Goal: Task Accomplishment & Management: Use online tool/utility

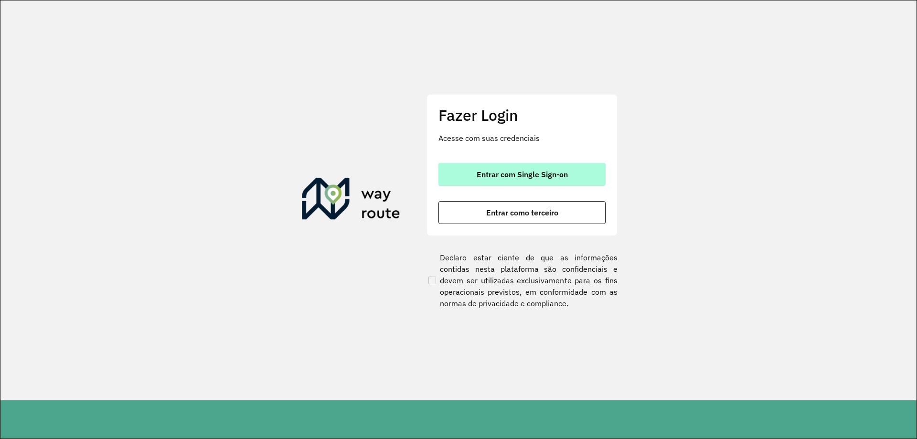
click at [553, 167] on button "Entrar com Single Sign-on" at bounding box center [521, 174] width 167 height 23
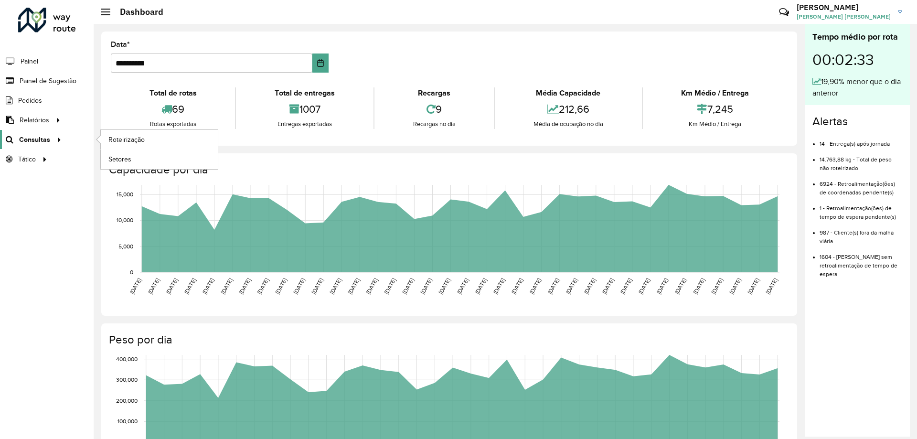
click at [40, 141] on span "Consultas" at bounding box center [34, 140] width 31 height 10
click at [116, 137] on span "Roteirização" at bounding box center [127, 140] width 39 height 10
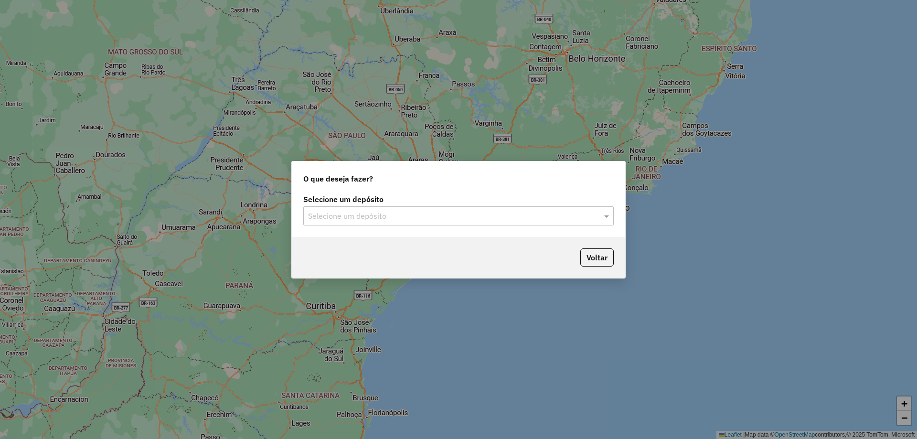
drag, startPoint x: 584, startPoint y: 217, endPoint x: 570, endPoint y: 218, distance: 14.4
click at [584, 216] on input "text" at bounding box center [449, 216] width 282 height 11
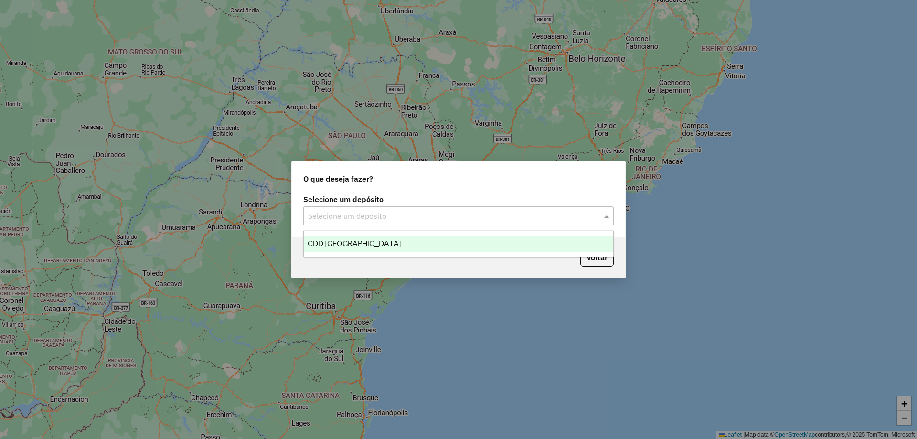
click at [345, 243] on span "CDD Curitiba" at bounding box center [353, 243] width 93 height 8
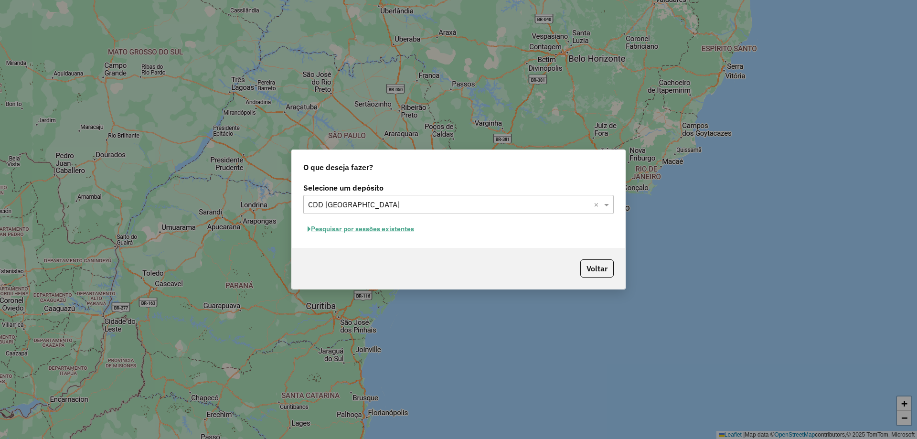
click at [376, 230] on button "Pesquisar por sessões existentes" at bounding box center [360, 229] width 115 height 15
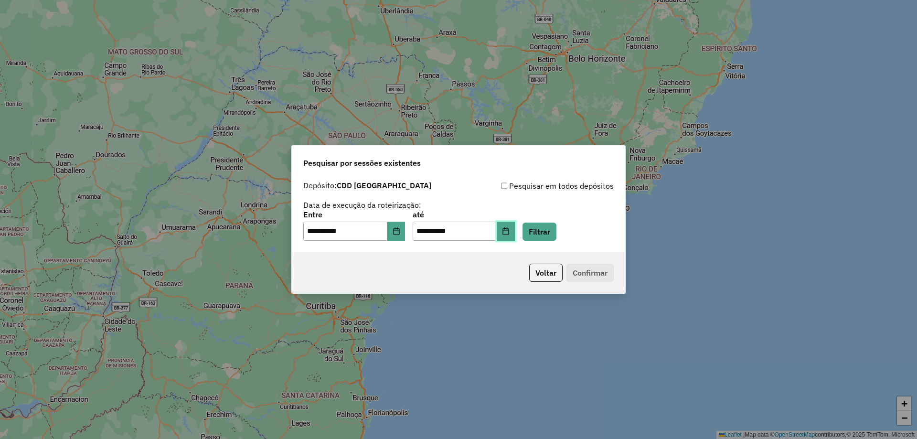
click at [509, 232] on icon "Choose Date" at bounding box center [506, 231] width 8 height 8
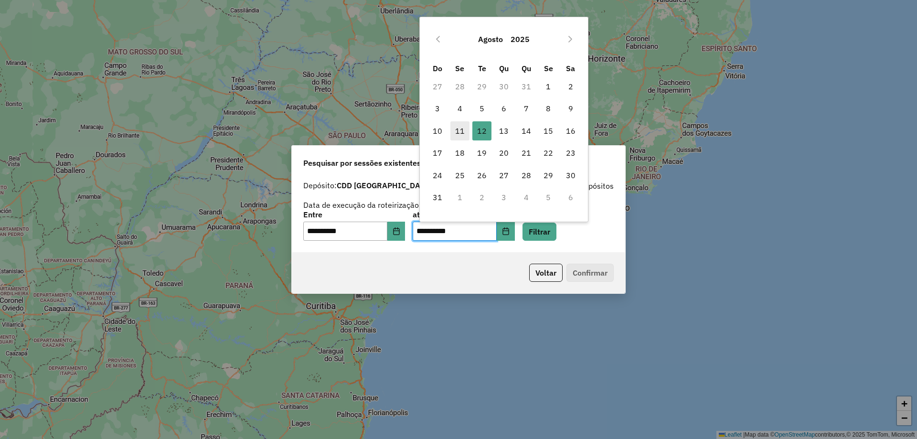
click at [459, 129] on span "11" at bounding box center [459, 130] width 19 height 19
type input "**********"
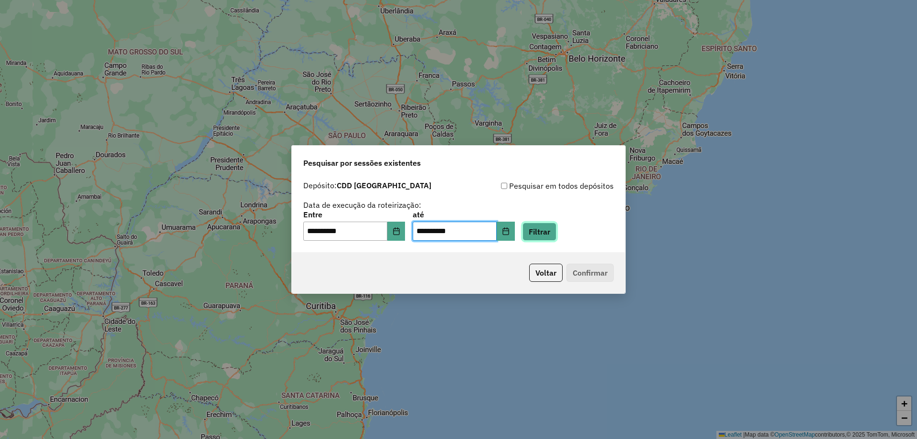
drag, startPoint x: 551, startPoint y: 227, endPoint x: 552, endPoint y: 236, distance: 9.6
click at [551, 226] on button "Filtrar" at bounding box center [539, 231] width 34 height 18
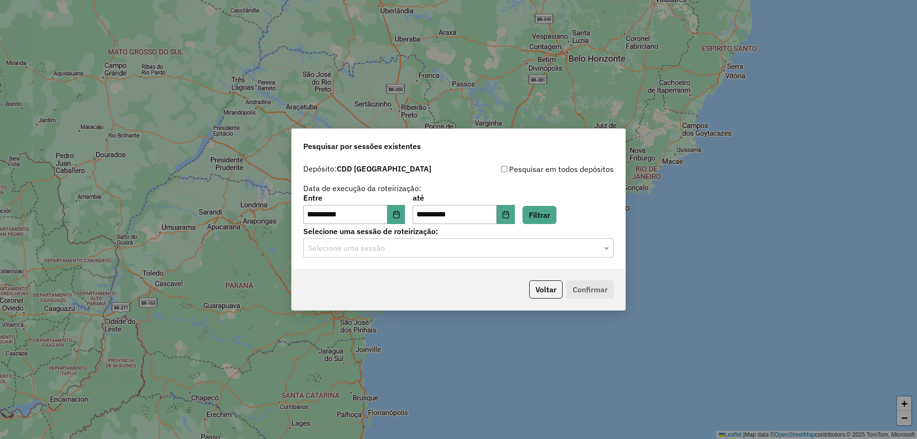
click at [443, 260] on div "**********" at bounding box center [458, 213] width 333 height 109
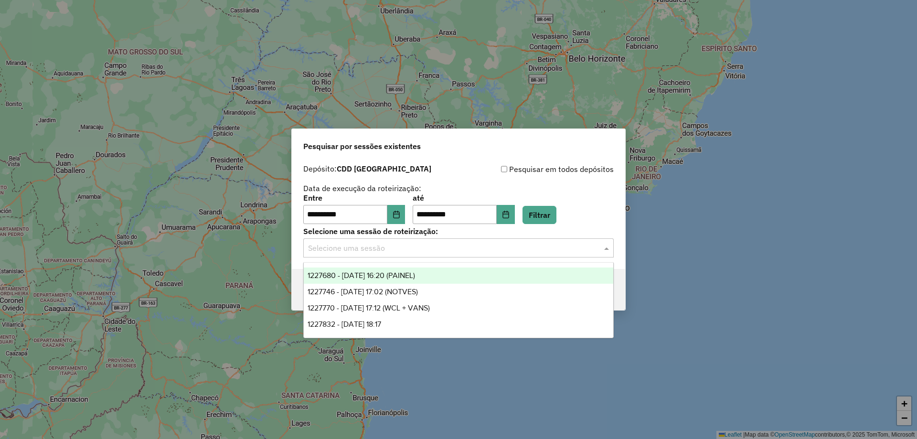
click at [434, 248] on input "text" at bounding box center [449, 248] width 282 height 11
click at [713, 255] on div "**********" at bounding box center [458, 219] width 917 height 439
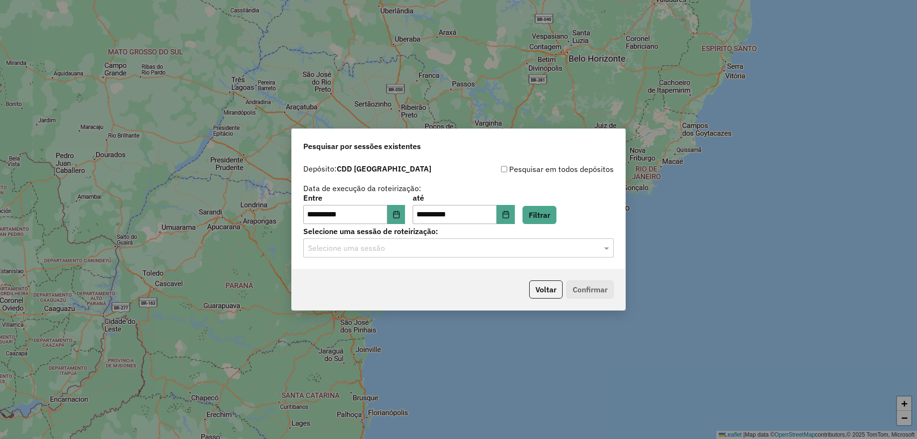
click at [534, 250] on input "text" at bounding box center [449, 248] width 282 height 11
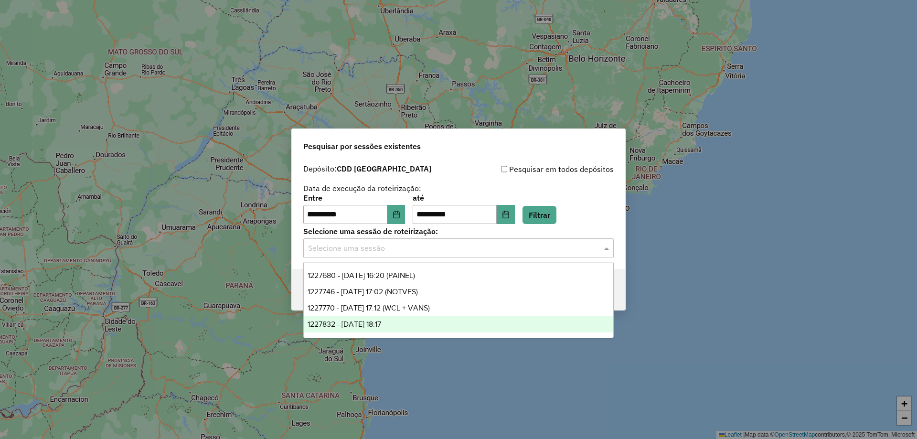
click at [381, 326] on span "1227832 - [DATE] 18:17" at bounding box center [344, 324] width 74 height 8
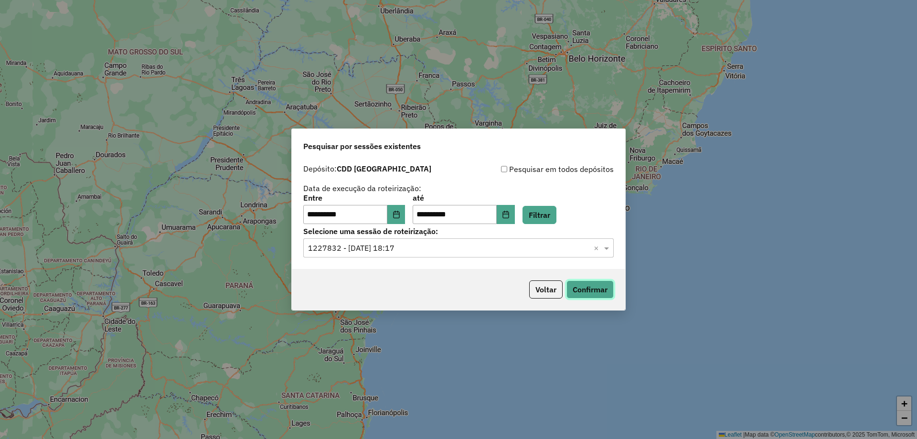
click at [608, 295] on button "Confirmar" at bounding box center [589, 289] width 47 height 18
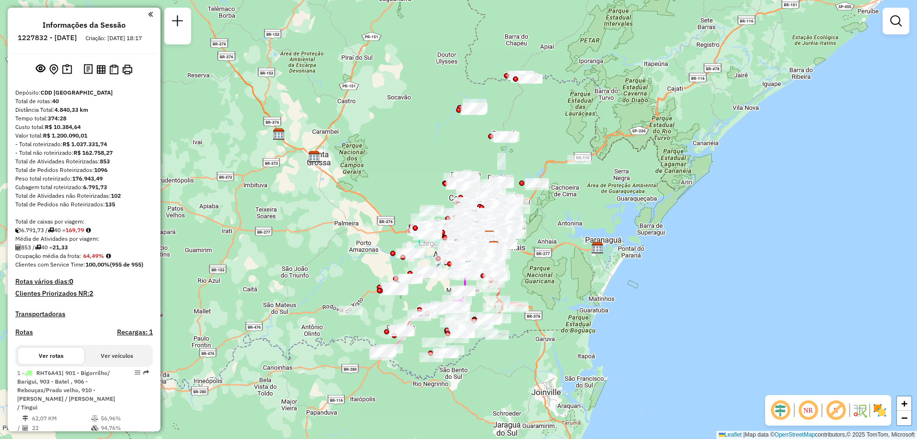
drag, startPoint x: 808, startPoint y: 408, endPoint x: 552, endPoint y: 298, distance: 278.4
click at [809, 408] on em at bounding box center [807, 410] width 23 height 23
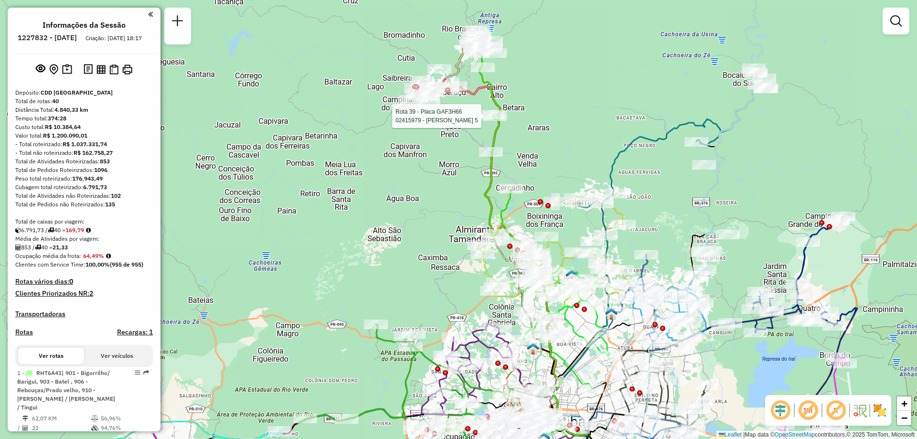
select select "**********"
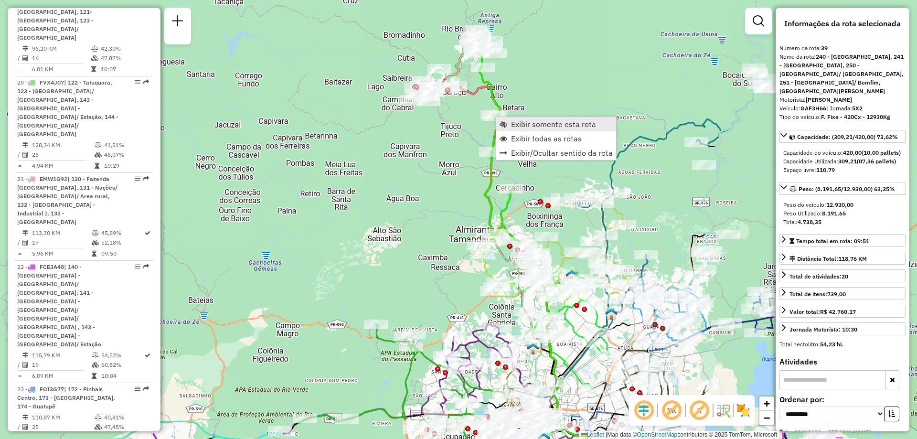
scroll to position [2748, 0]
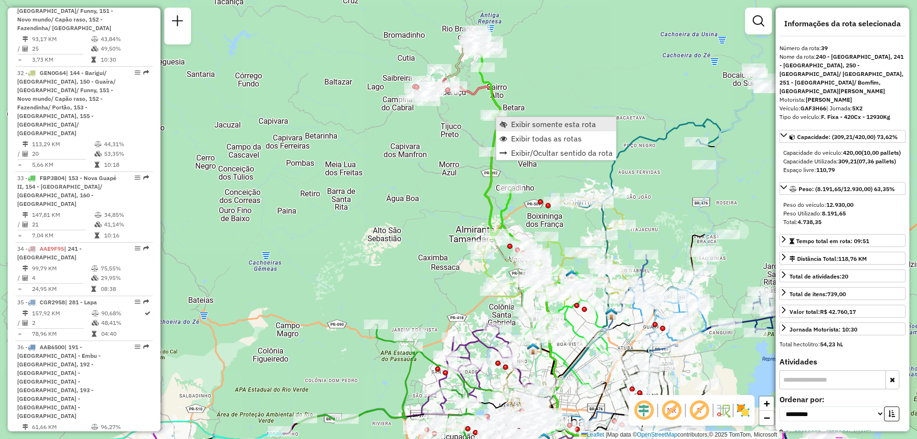
click at [534, 125] on span "Exibir somente esta rota" at bounding box center [553, 124] width 85 height 8
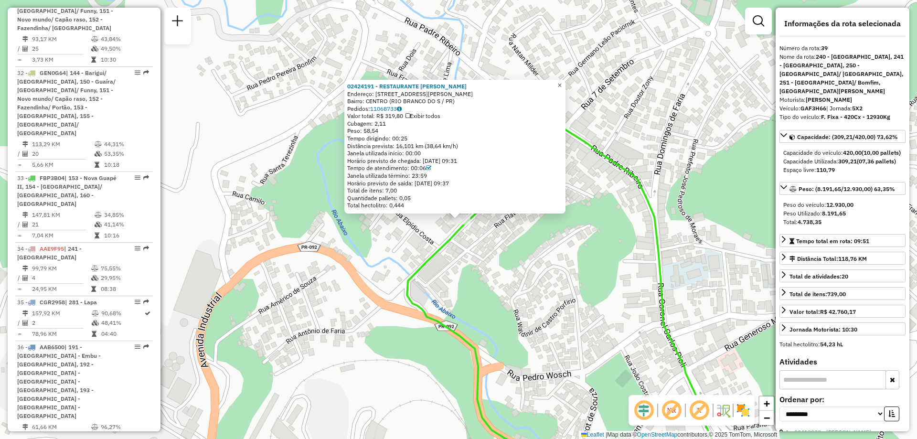
click at [561, 81] on span "×" at bounding box center [559, 85] width 4 height 8
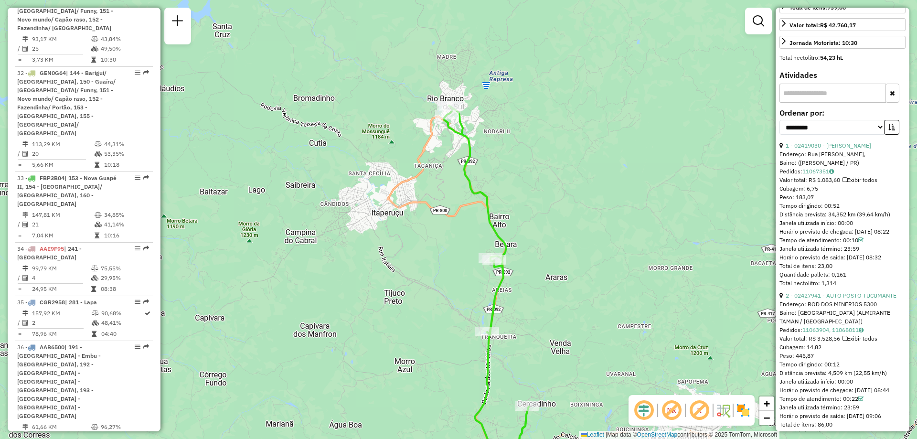
scroll to position [334, 0]
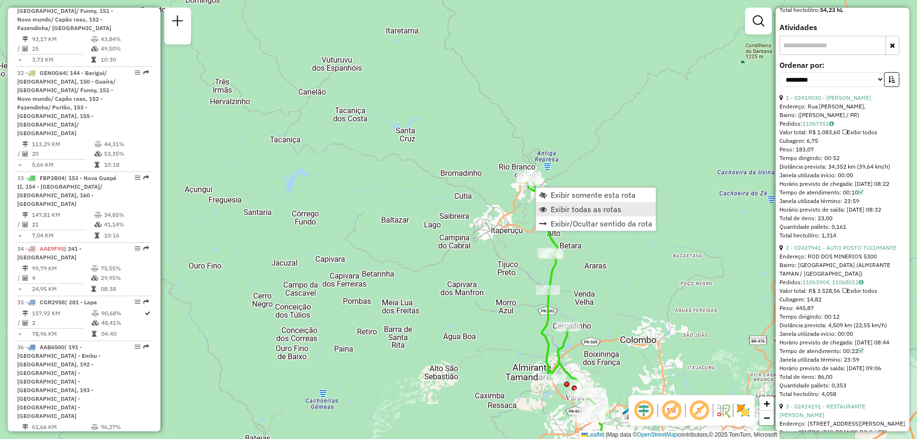
click at [555, 208] on span "Exibir todas as rotas" at bounding box center [585, 209] width 71 height 8
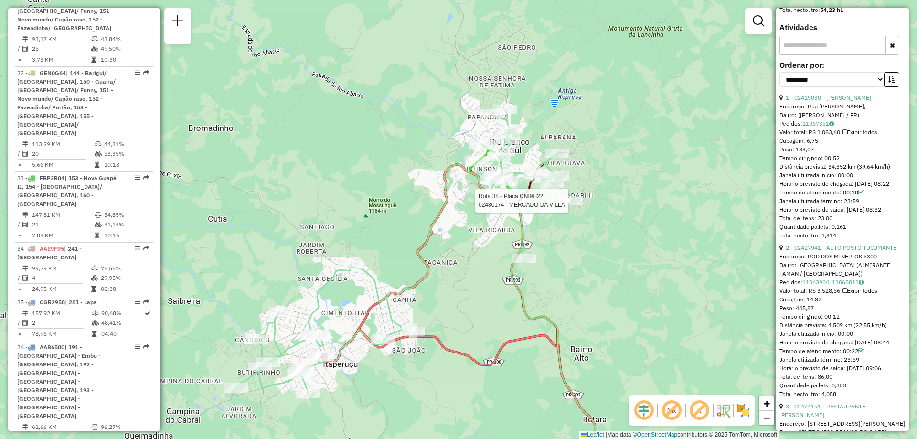
scroll to position [343, 0]
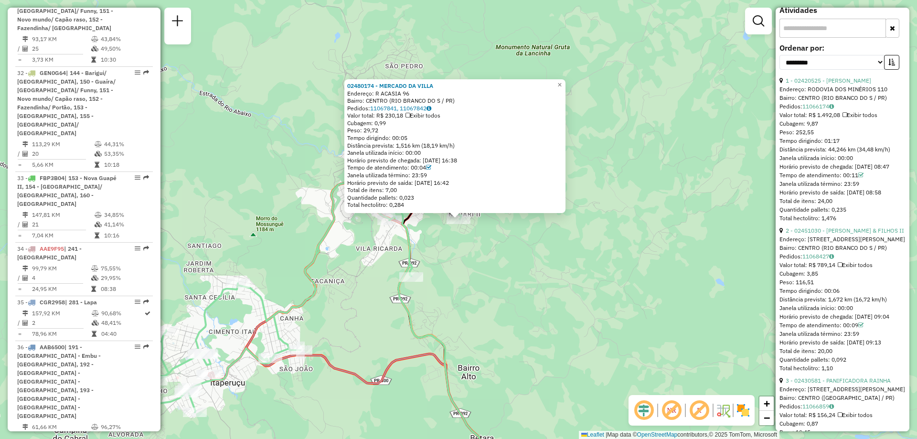
click at [271, 155] on div "02480174 - MERCADO DA VILLA Endereço: R ACASIA 96 Bairro: CENTRO (RIO BRANCO DO…" at bounding box center [458, 219] width 917 height 439
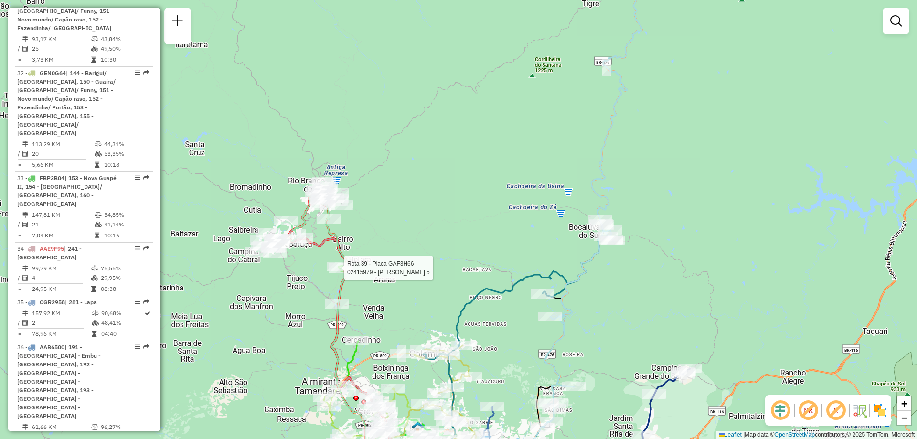
select select "**********"
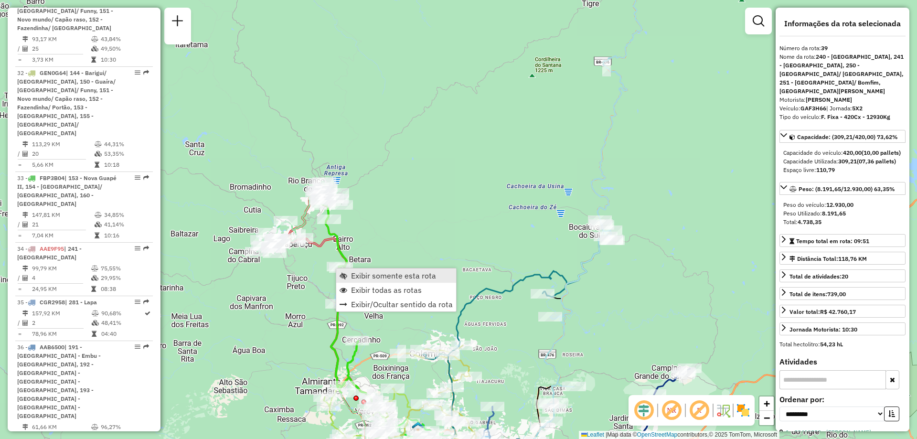
click at [379, 273] on span "Exibir somente esta rota" at bounding box center [393, 276] width 85 height 8
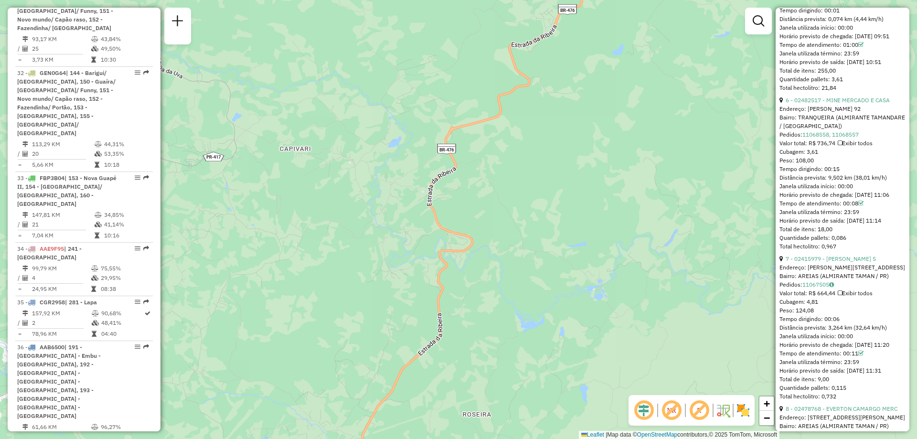
scroll to position [1146, 0]
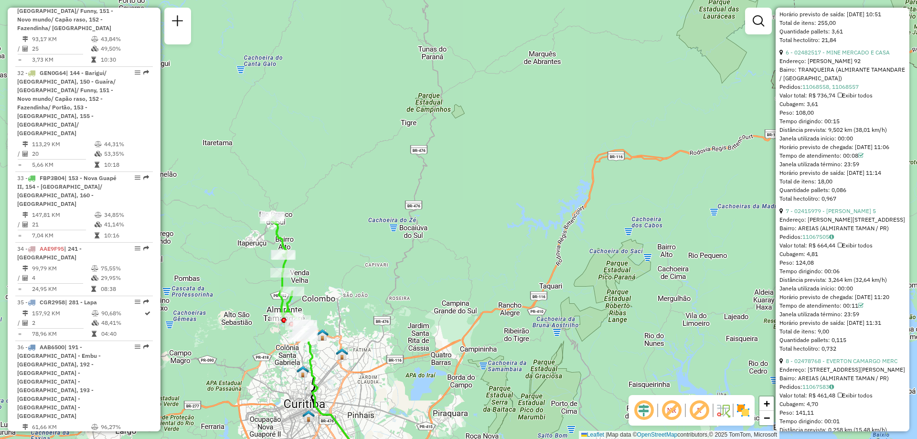
click at [672, 410] on em at bounding box center [671, 410] width 23 height 23
click at [671, 409] on em at bounding box center [671, 410] width 23 height 23
click at [324, 353] on span "Exibir todas as rotas" at bounding box center [352, 353] width 71 height 8
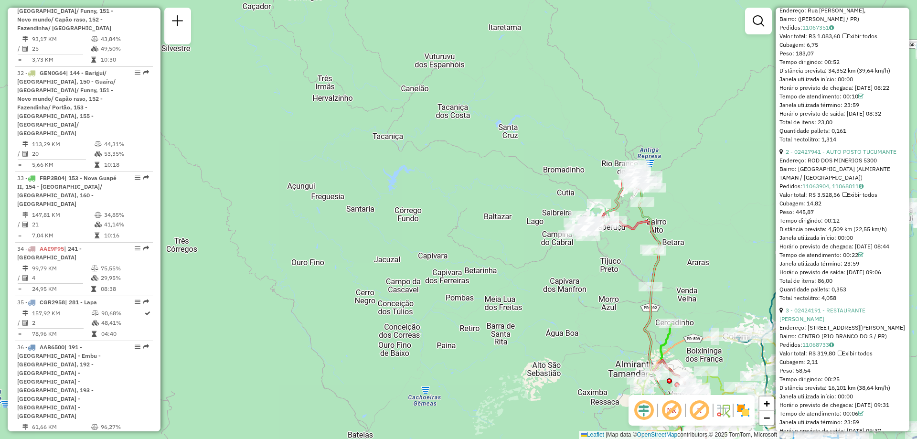
scroll to position [382, 0]
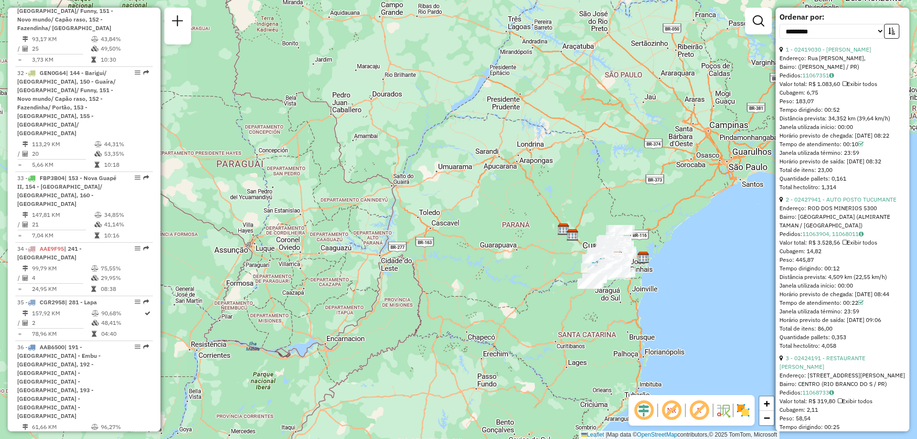
drag, startPoint x: 673, startPoint y: 411, endPoint x: 643, endPoint y: 320, distance: 96.2
click at [674, 411] on em at bounding box center [671, 410] width 23 height 23
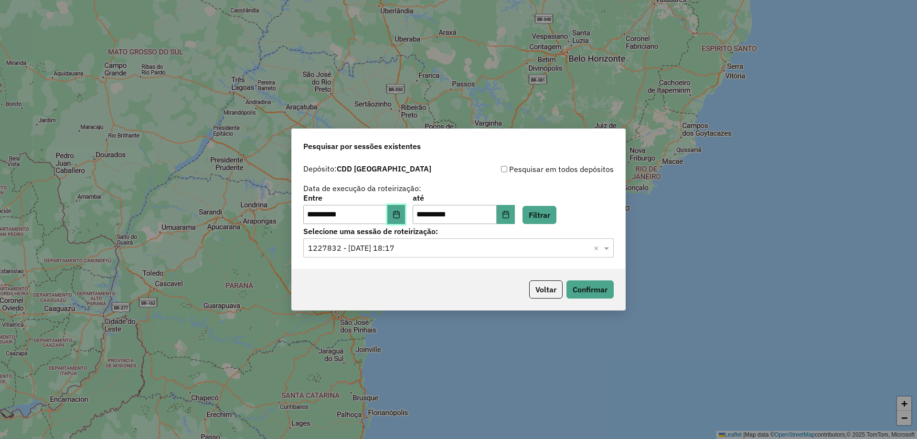
click at [400, 214] on icon "Choose Date" at bounding box center [396, 215] width 8 height 8
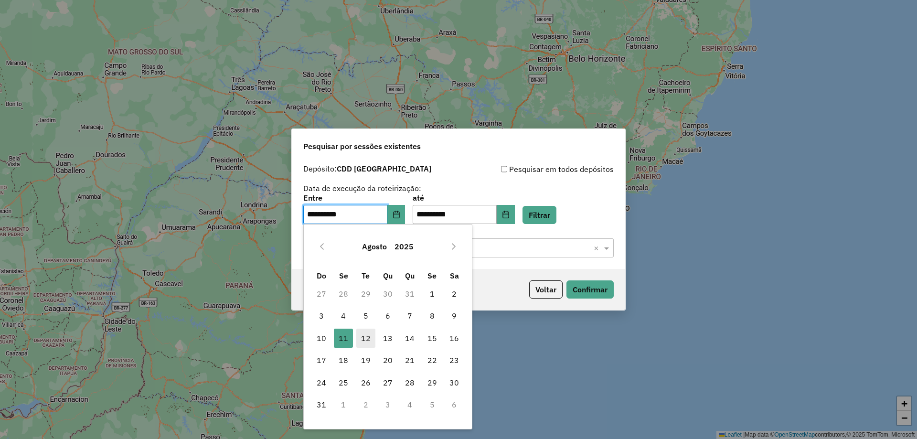
click at [364, 334] on span "12" at bounding box center [365, 337] width 19 height 19
type input "**********"
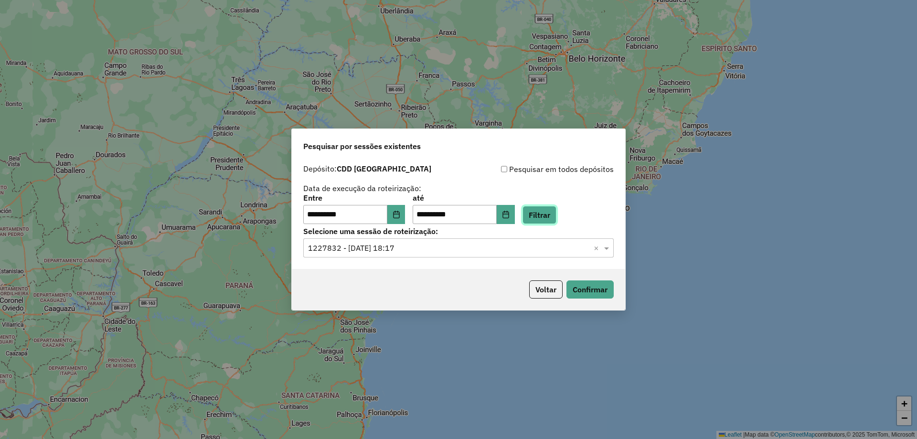
click at [556, 215] on button "Filtrar" at bounding box center [539, 215] width 34 height 18
click at [604, 248] on span at bounding box center [607, 247] width 12 height 11
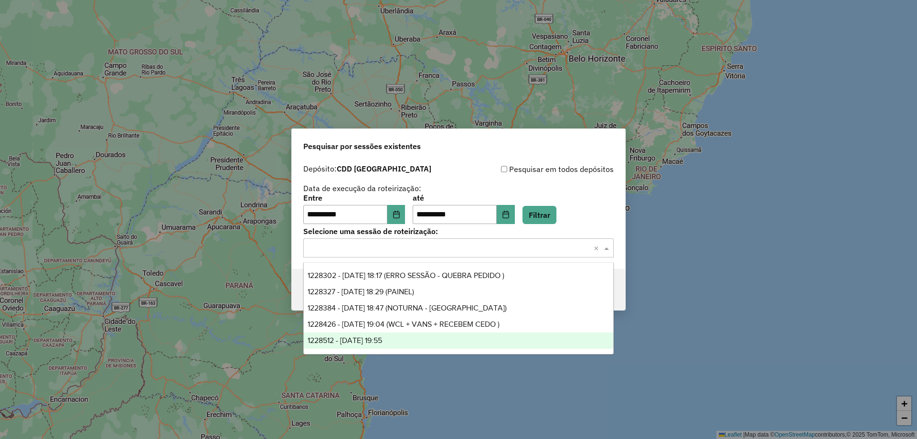
click at [382, 338] on span "1228512 - 12/08/2025 19:55" at bounding box center [344, 340] width 74 height 8
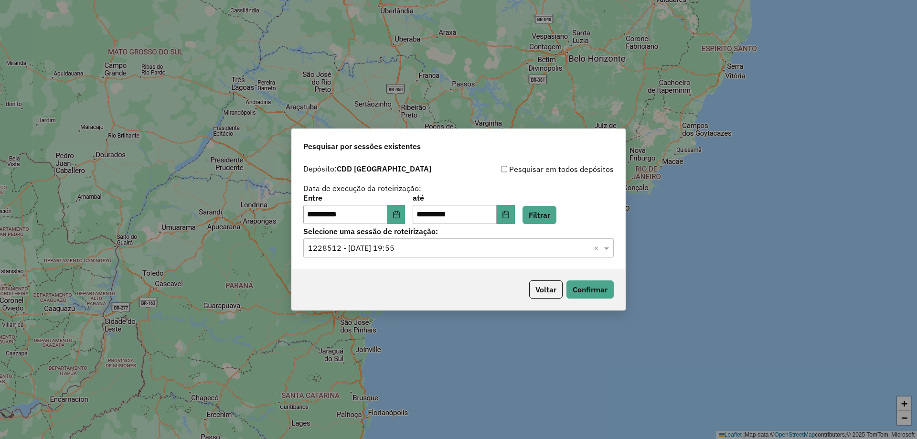
click at [614, 284] on div "Voltar Confirmar" at bounding box center [458, 289] width 333 height 41
click at [607, 285] on button "Confirmar" at bounding box center [589, 289] width 47 height 18
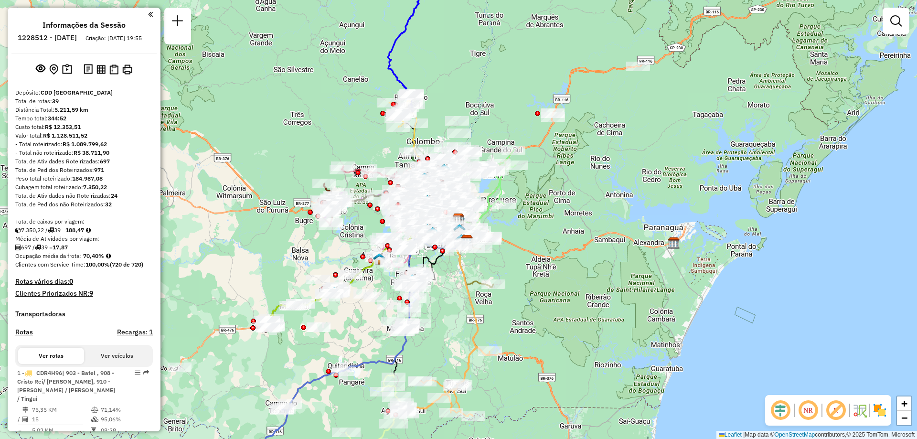
click at [808, 410] on em at bounding box center [807, 410] width 23 height 23
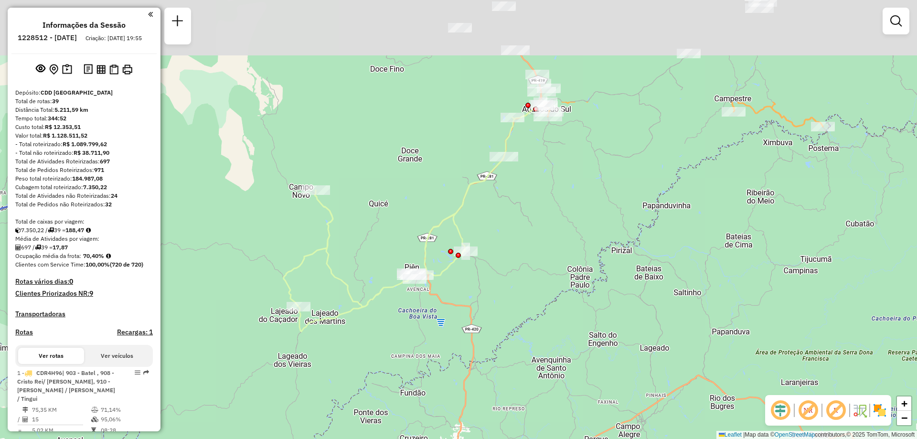
drag, startPoint x: 382, startPoint y: 64, endPoint x: 402, endPoint y: 211, distance: 148.8
click at [402, 211] on div "Janela de atendimento Grade de atendimento Capacidade Transportadoras Veículos …" at bounding box center [458, 219] width 917 height 439
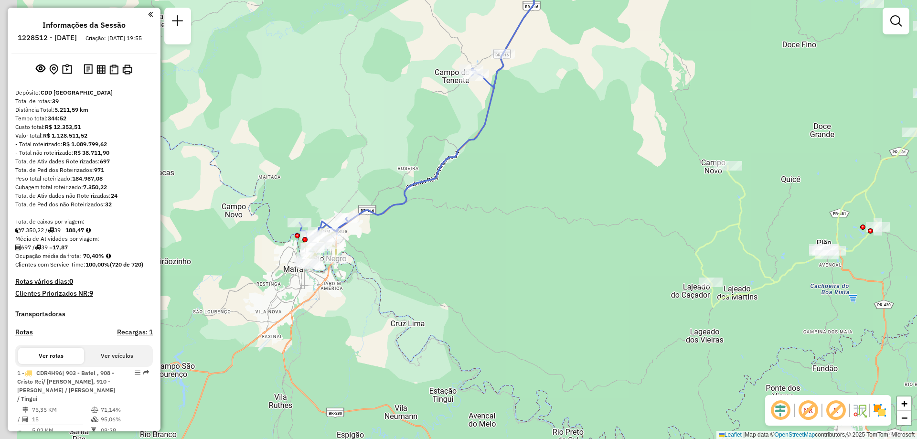
drag, startPoint x: 272, startPoint y: 274, endPoint x: 406, endPoint y: 248, distance: 136.7
click at [406, 248] on div "Janela de atendimento Grade de atendimento Capacidade Transportadoras Veículos …" at bounding box center [458, 219] width 917 height 439
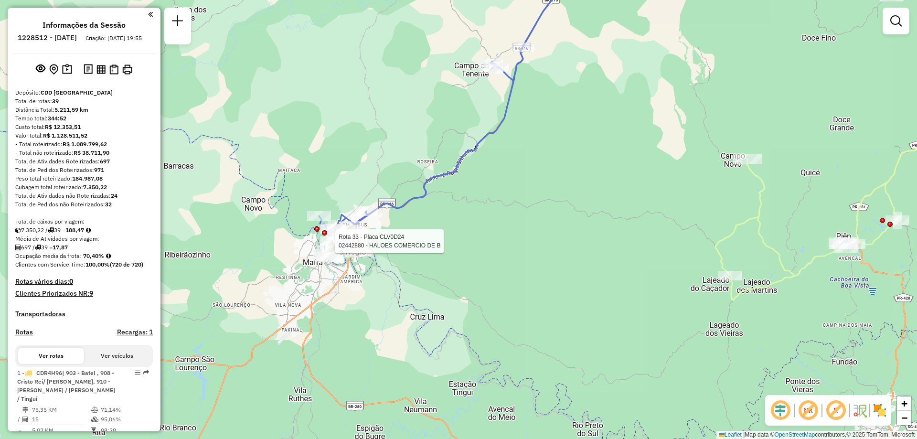
select select "**********"
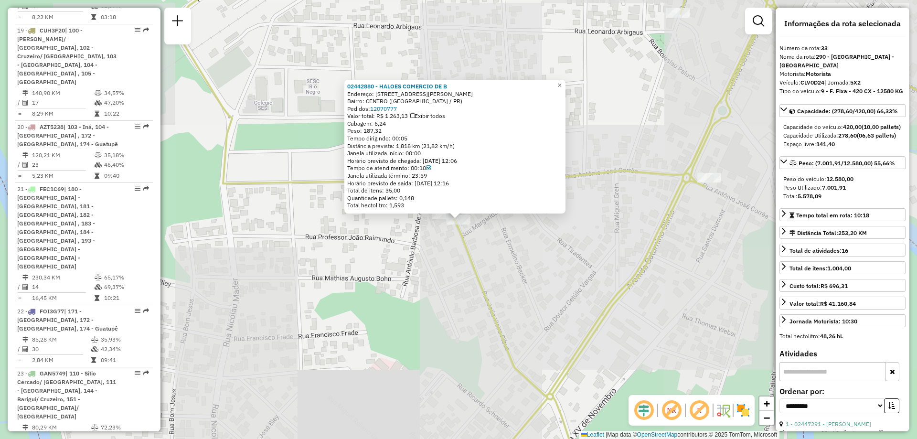
scroll to position [2336, 0]
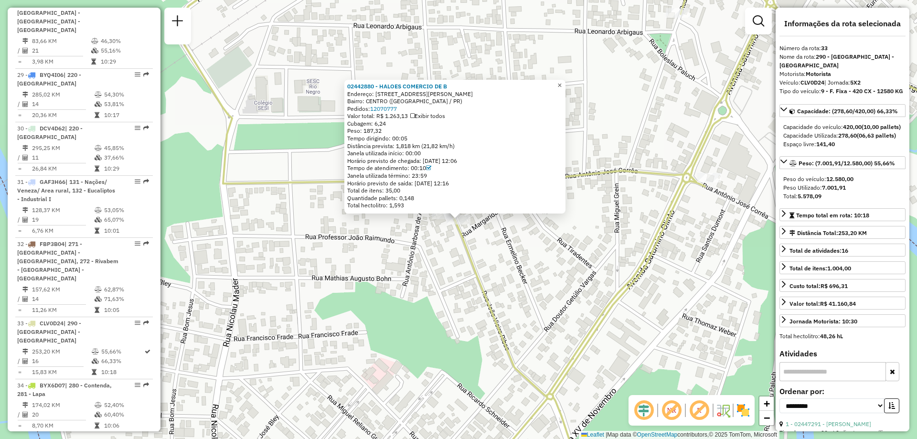
click at [565, 87] on link "×" at bounding box center [559, 85] width 11 height 11
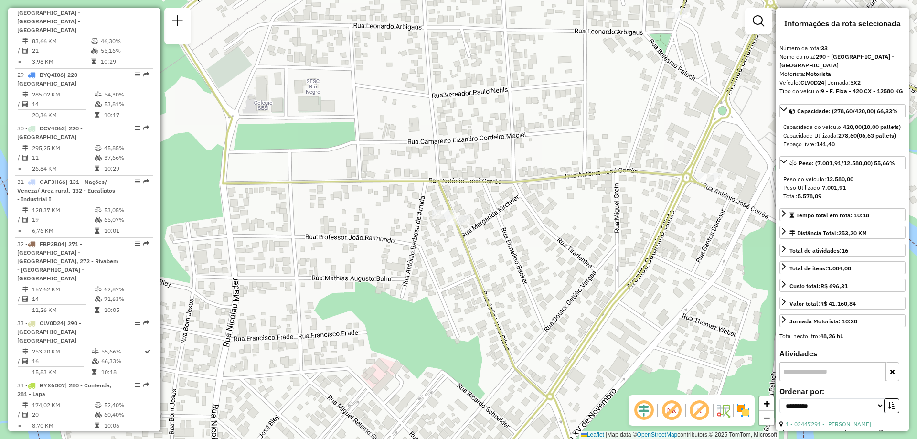
click at [566, 80] on div "02442880 - HALOES COMERCIO DE B Endereço: R JOAO VIEIRA RIBAS 457 Bairro: CENTR…" at bounding box center [458, 219] width 917 height 439
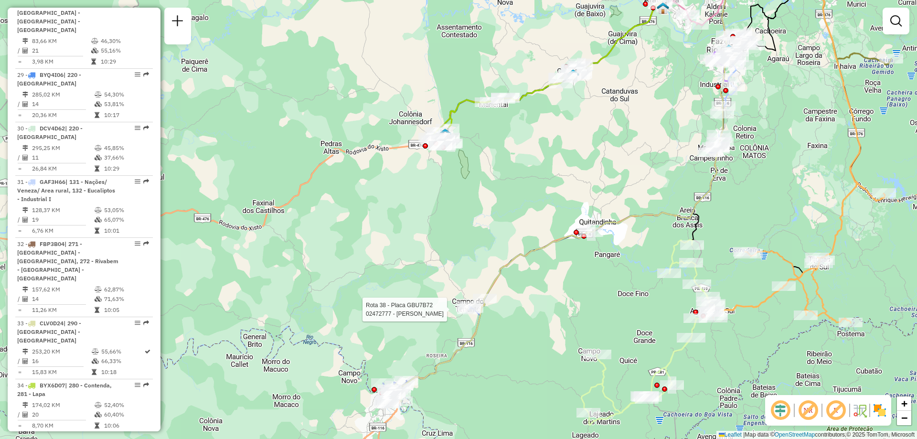
select select "**********"
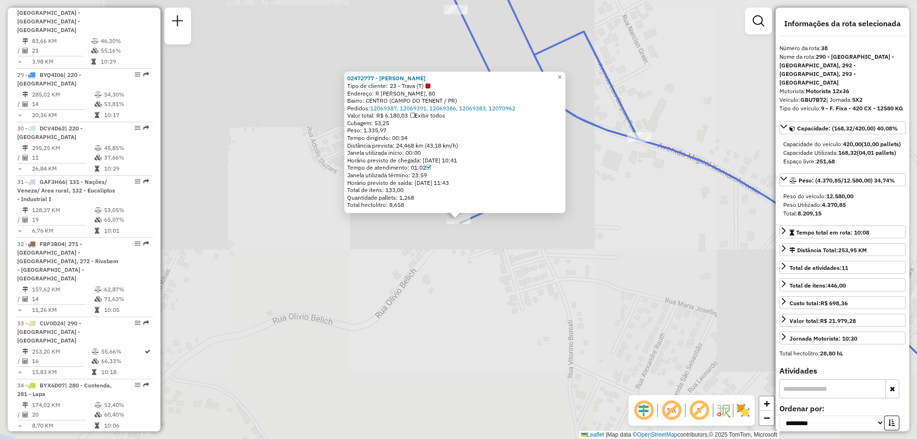
scroll to position [2462, 0]
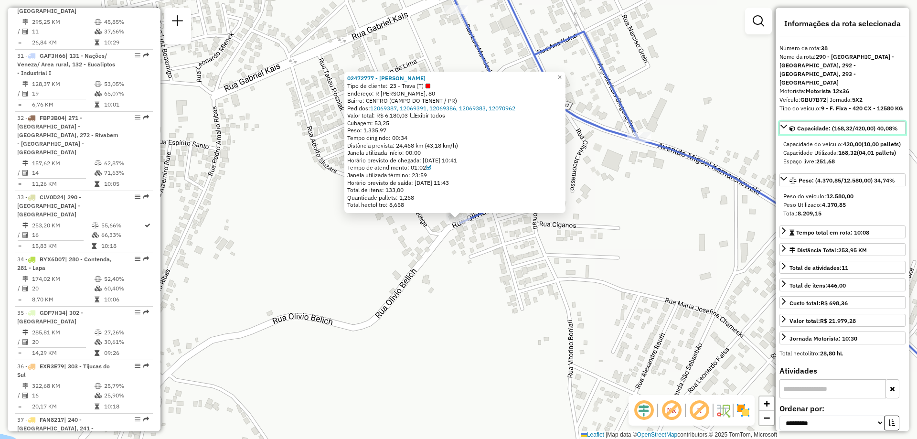
click at [785, 125] on icon at bounding box center [783, 127] width 7 height 4
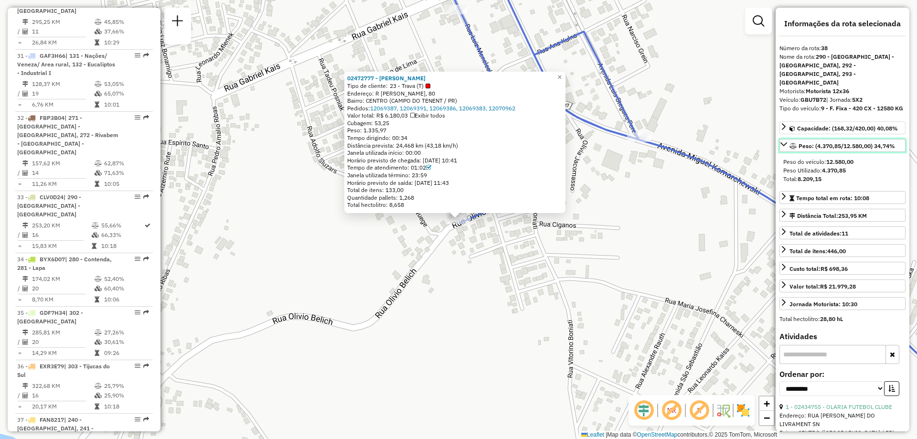
click at [782, 140] on icon at bounding box center [784, 144] width 8 height 8
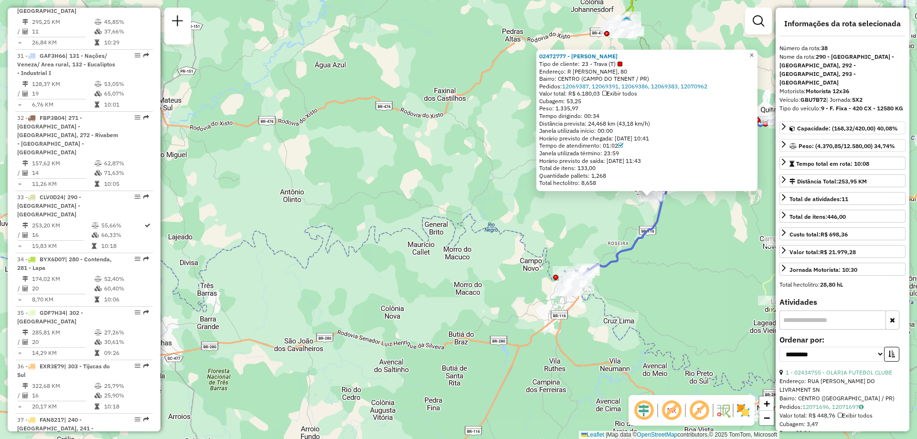
click at [753, 51] on span "×" at bounding box center [751, 55] width 4 height 8
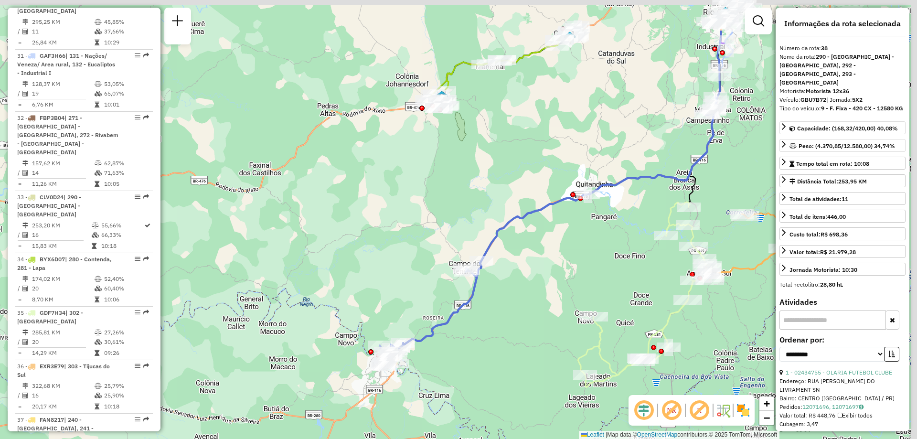
drag, startPoint x: 683, startPoint y: 230, endPoint x: 520, endPoint y: 299, distance: 177.1
click at [498, 308] on div "Janela de atendimento Grade de atendimento Capacidade Transportadoras Veículos …" at bounding box center [458, 219] width 917 height 439
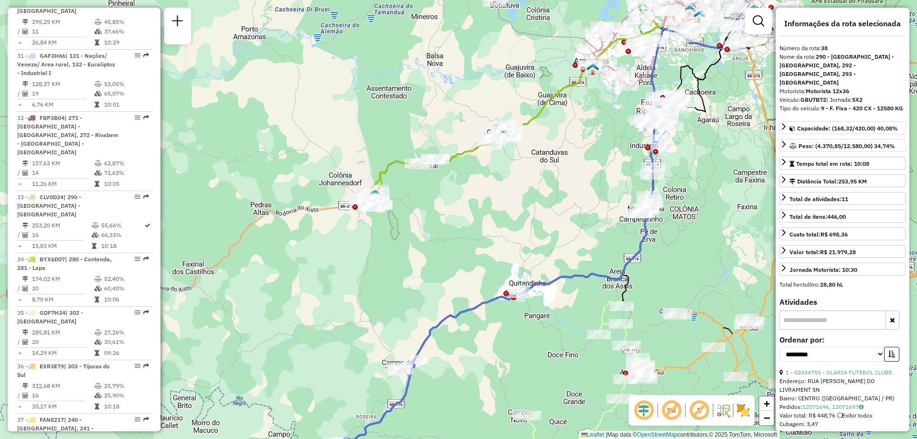
click at [667, 416] on em at bounding box center [671, 410] width 23 height 23
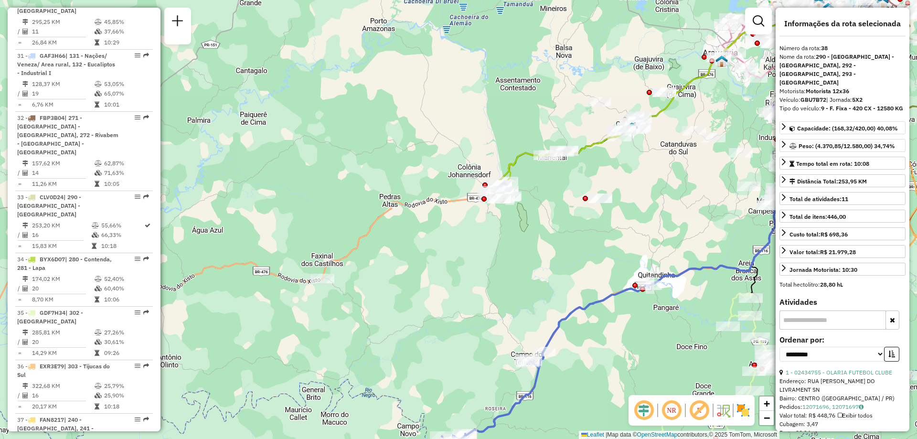
click at [670, 410] on em at bounding box center [671, 410] width 23 height 23
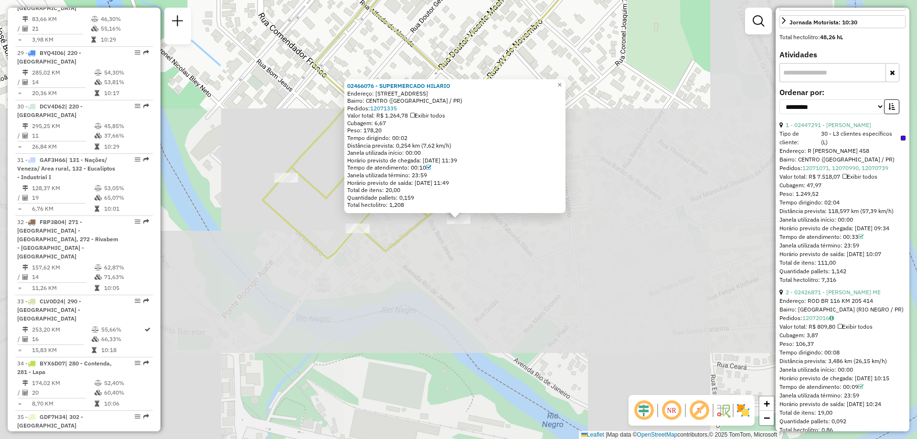
scroll to position [2336, 0]
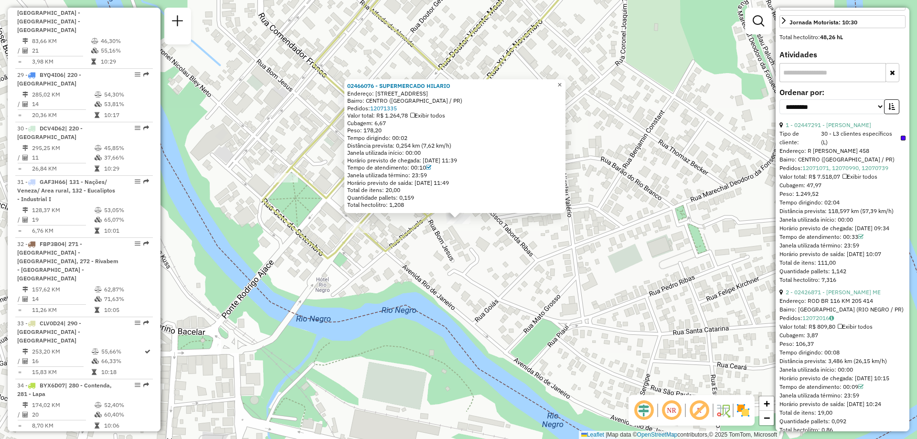
click at [561, 81] on span "×" at bounding box center [559, 85] width 4 height 8
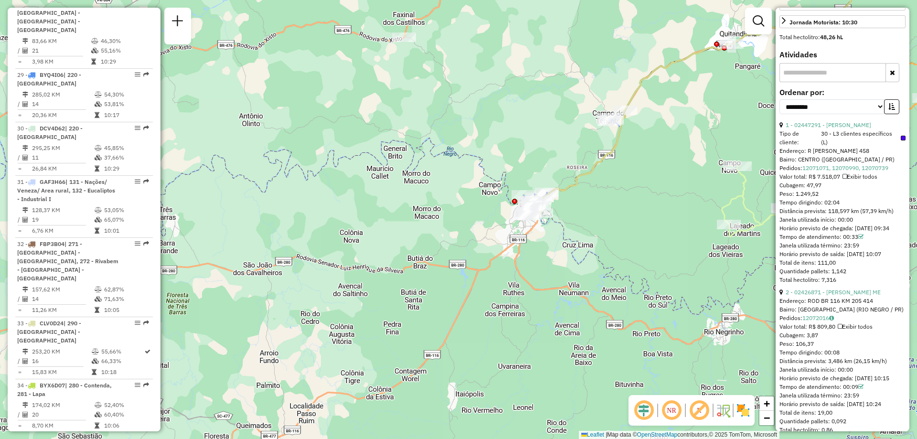
click at [671, 410] on em at bounding box center [671, 410] width 23 height 23
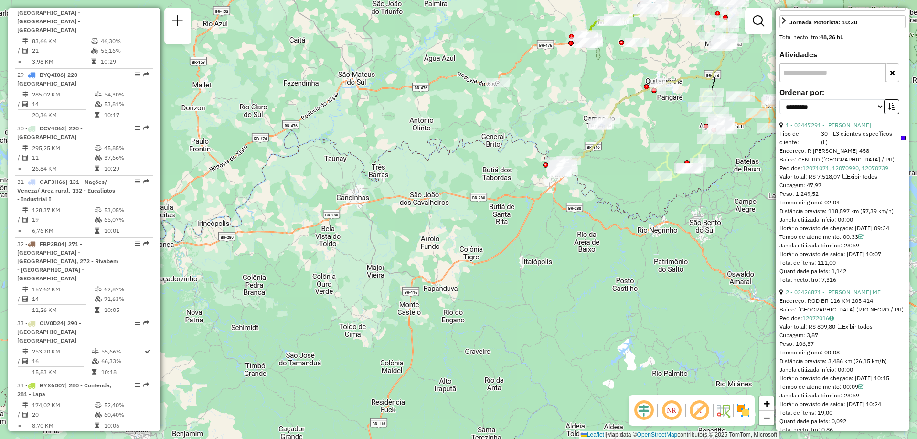
drag, startPoint x: 646, startPoint y: 155, endPoint x: 607, endPoint y: 177, distance: 44.9
click at [607, 177] on div "Janela de atendimento Grade de atendimento Capacidade Transportadoras Veículos …" at bounding box center [458, 219] width 917 height 439
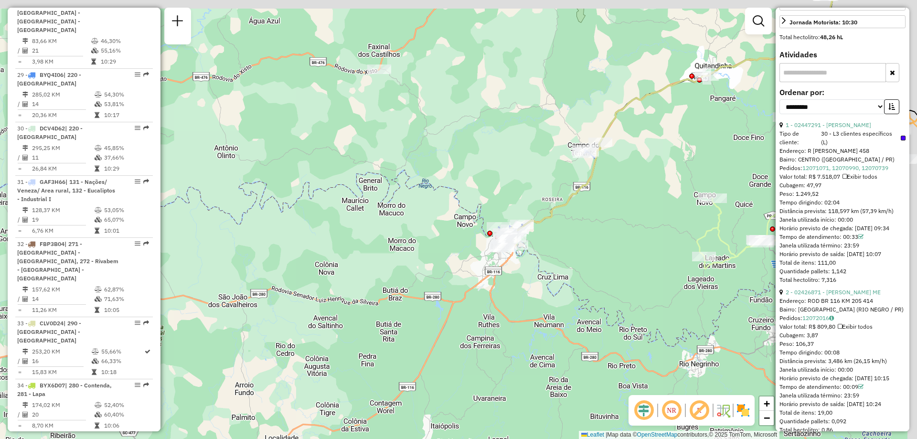
drag, startPoint x: 686, startPoint y: 139, endPoint x: 600, endPoint y: 227, distance: 122.5
click at [600, 225] on div "Janela de atendimento Grade de atendimento Capacidade Transportadoras Veículos …" at bounding box center [458, 219] width 917 height 439
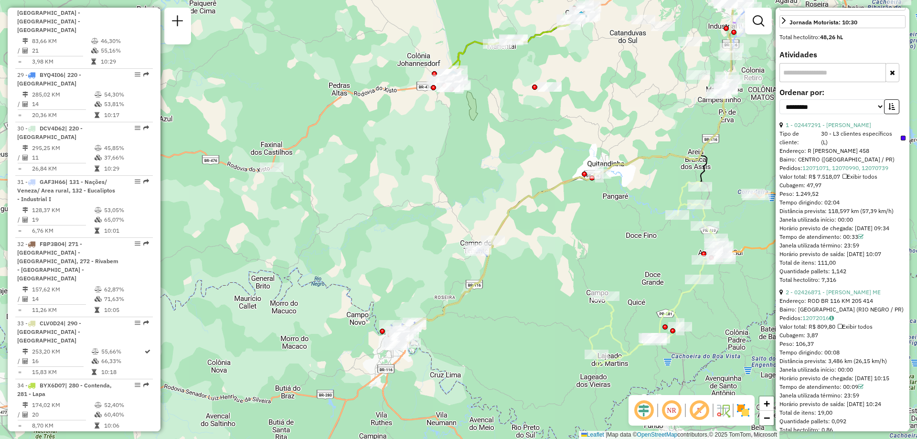
drag, startPoint x: 626, startPoint y: 158, endPoint x: 579, endPoint y: 190, distance: 57.3
click at [589, 180] on div at bounding box center [591, 177] width 5 height 5
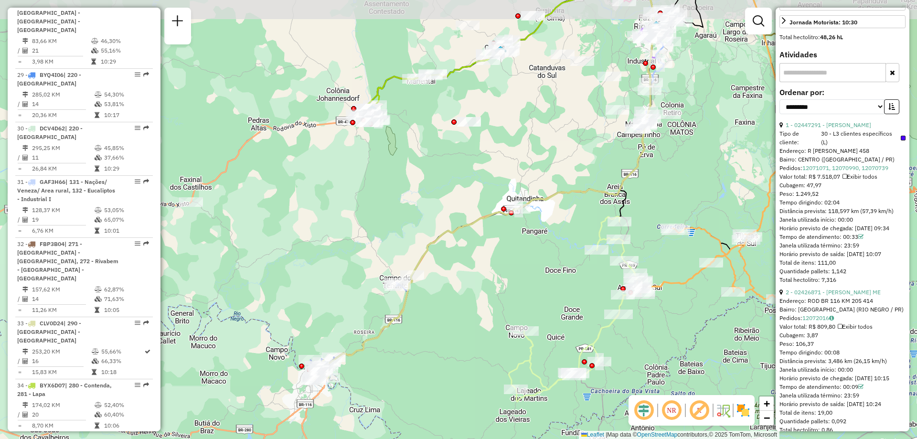
drag, startPoint x: 665, startPoint y: 97, endPoint x: 595, endPoint y: 86, distance: 71.0
click at [596, 120] on div "Rota 38 - Placa GBU7B72 02425289 - CERVEJEIRO VK LTDA Janela de atendimento Gra…" at bounding box center [458, 219] width 917 height 439
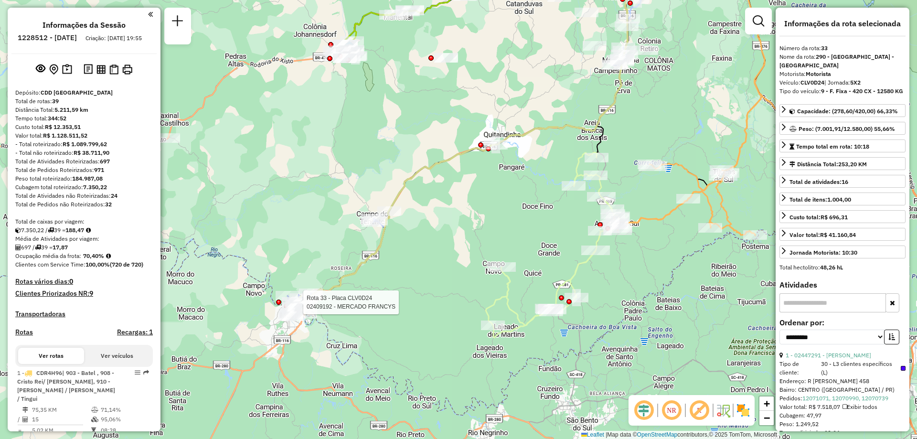
select select "**********"
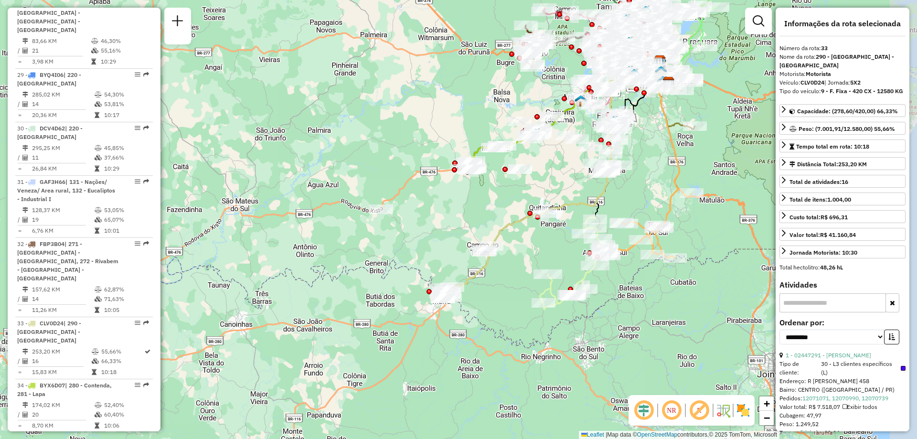
drag, startPoint x: 676, startPoint y: 285, endPoint x: 639, endPoint y: 294, distance: 38.1
click at [639, 294] on div "Janela de atendimento Grade de atendimento Capacidade Transportadoras Veículos …" at bounding box center [458, 219] width 917 height 439
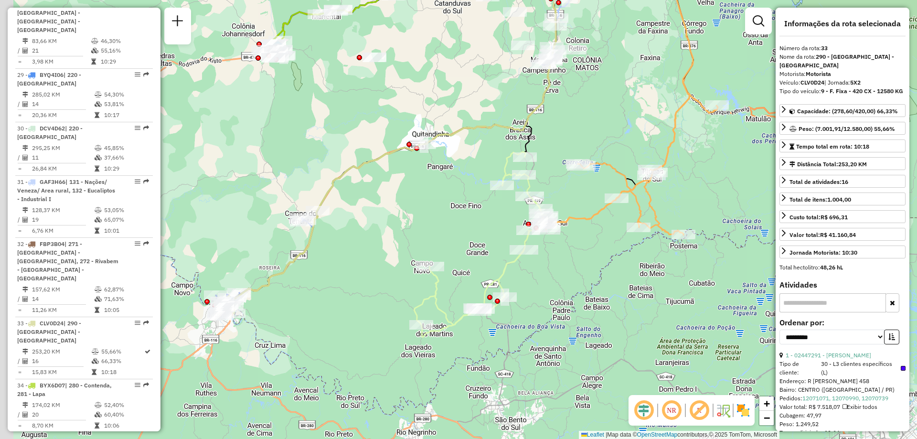
drag, startPoint x: 348, startPoint y: 185, endPoint x: 412, endPoint y: 195, distance: 64.7
click at [412, 195] on div "Janela de atendimento Grade de atendimento Capacidade Transportadoras Veículos …" at bounding box center [458, 219] width 917 height 439
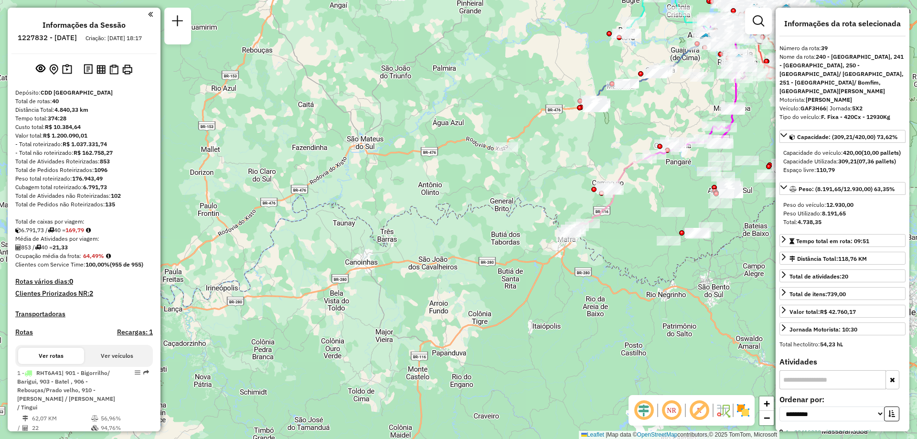
select select "**********"
